Goal: Download file/media

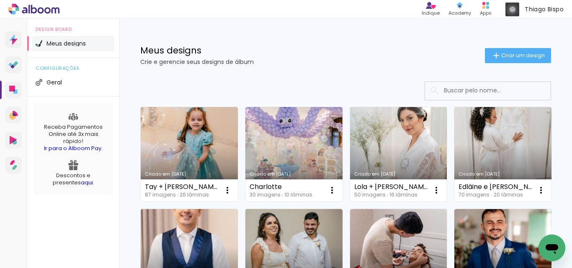
click at [410, 138] on link "Criado em [DATE]" at bounding box center [398, 154] width 97 height 95
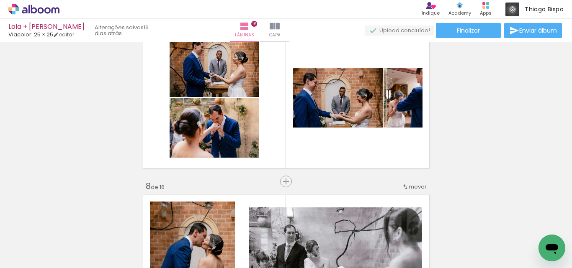
scroll to position [1004, 0]
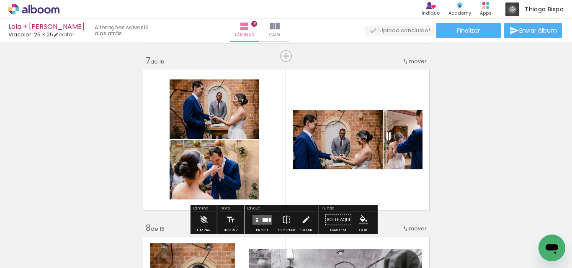
click at [398, 160] on quentale-photo at bounding box center [402, 139] width 39 height 59
click at [0, 0] on span "Adicionar Fotos" at bounding box center [0, 0] width 0 height 0
click at [0, 0] on input "file" at bounding box center [0, 0] width 0 height 0
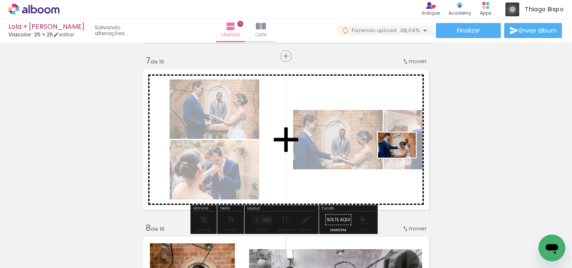
drag, startPoint x: 536, startPoint y: 239, endPoint x: 403, endPoint y: 158, distance: 156.1
click at [403, 158] on quentale-workspace at bounding box center [286, 134] width 572 height 268
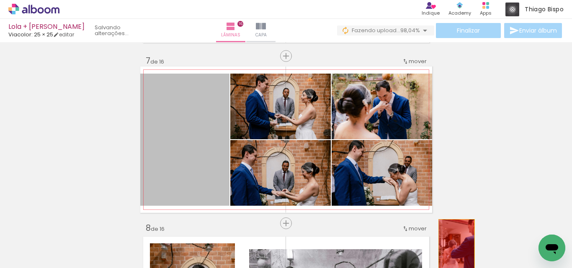
drag, startPoint x: 193, startPoint y: 164, endPoint x: 453, endPoint y: 246, distance: 272.7
click at [453, 246] on quentale-workspace at bounding box center [286, 134] width 572 height 268
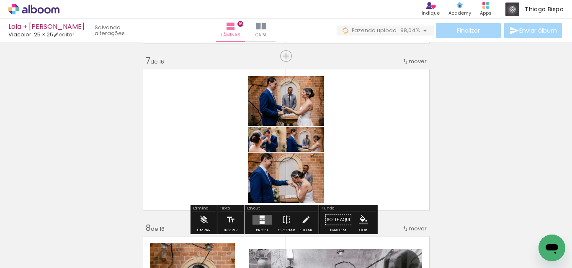
click at [262, 212] on div at bounding box center [262, 220] width 23 height 17
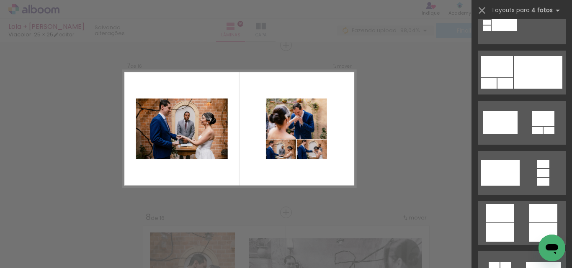
scroll to position [2469, 0]
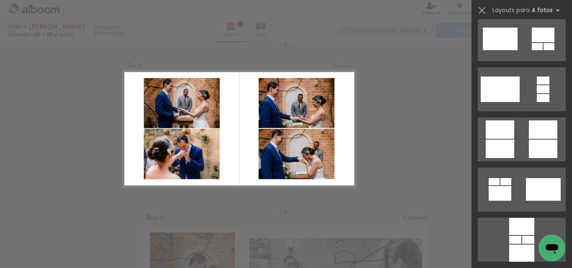
click at [528, 128] on div at bounding box center [542, 130] width 28 height 18
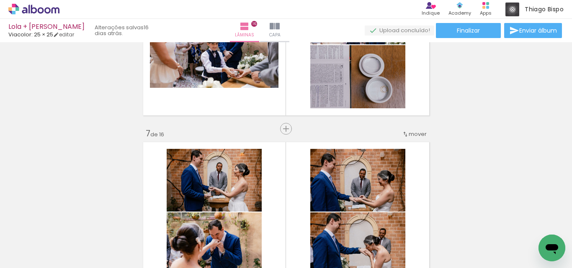
scroll to position [1027, 0]
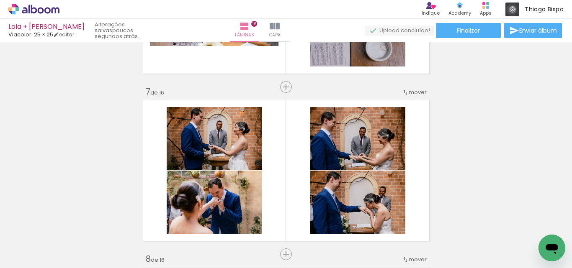
scroll to position [1015, 0]
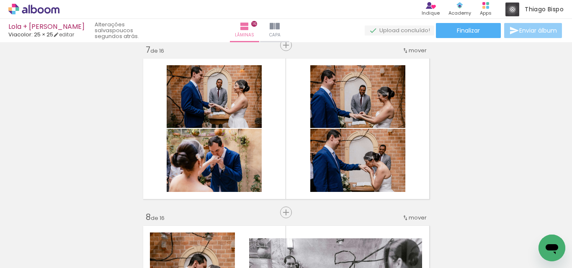
click at [528, 24] on paper-button "Enviar álbum" at bounding box center [533, 30] width 58 height 15
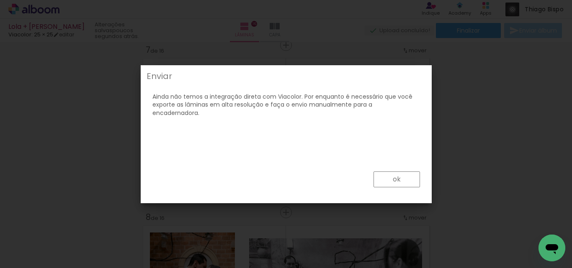
click at [415, 181] on paper-button "ok" at bounding box center [396, 180] width 46 height 16
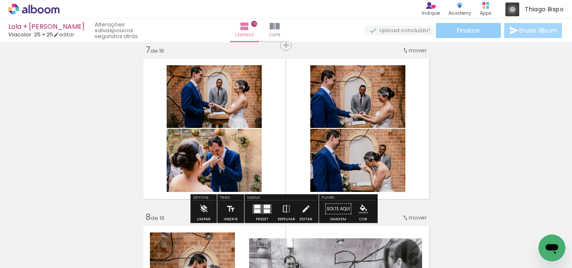
click at [464, 33] on span "Finalizar" at bounding box center [467, 31] width 23 height 6
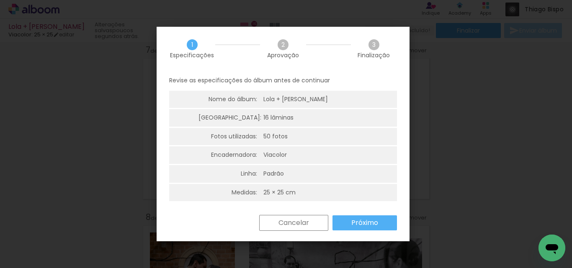
scroll to position [2, 0]
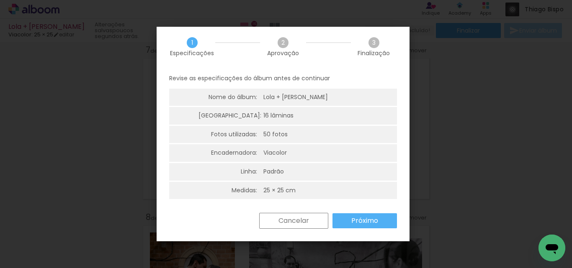
click at [0, 0] on slot "Próximo" at bounding box center [0, 0] width 0 height 0
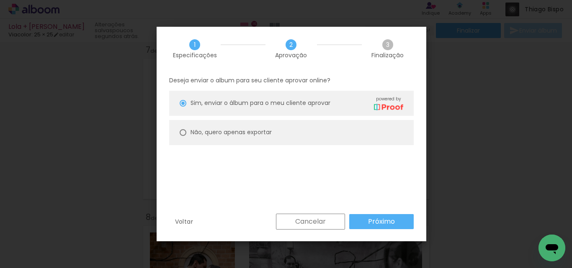
click at [0, 0] on slot "Não, quero apenas exportar" at bounding box center [0, 0] width 0 height 0
type paper-radio-button "on"
click at [0, 0] on slot "Próximo" at bounding box center [0, 0] width 0 height 0
type input "Alta, 300 DPI"
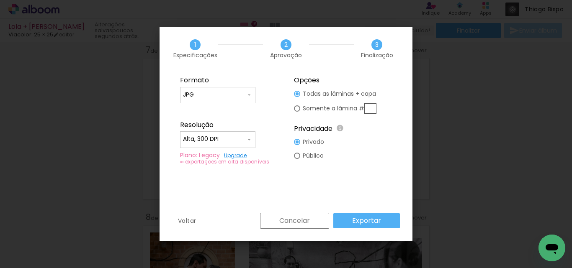
click at [0, 0] on slot "Somente a lâmina #" at bounding box center [0, 0] width 0 height 0
type paper-radio-button "on"
click at [370, 110] on input "text" at bounding box center [370, 108] width 12 height 10
type input "7"
click at [381, 219] on paper-button "Exportar" at bounding box center [366, 220] width 67 height 15
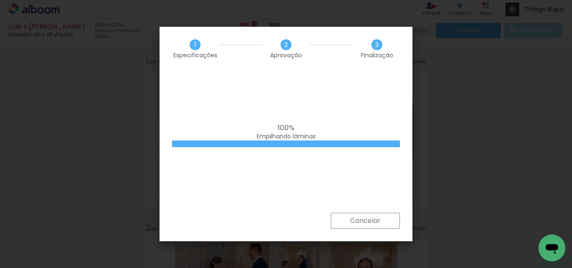
scroll to position [0, 1884]
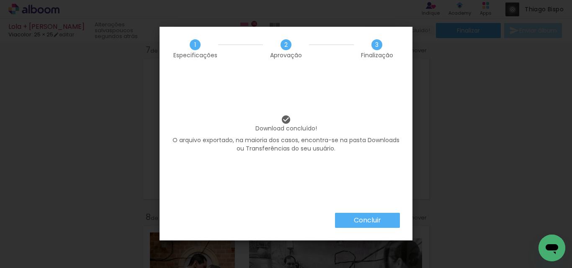
click at [0, 0] on slot "Concluir" at bounding box center [0, 0] width 0 height 0
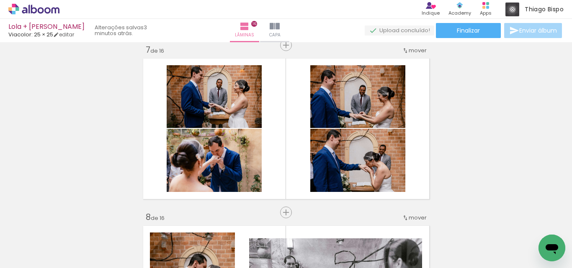
scroll to position [0, 1884]
